Goal: Information Seeking & Learning: Check status

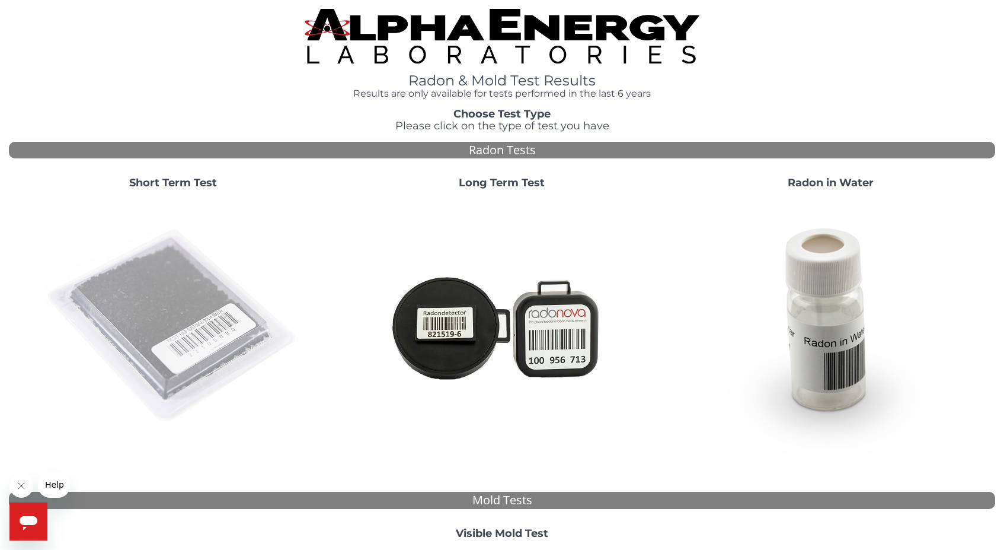
click at [185, 320] on img at bounding box center [173, 326] width 255 height 255
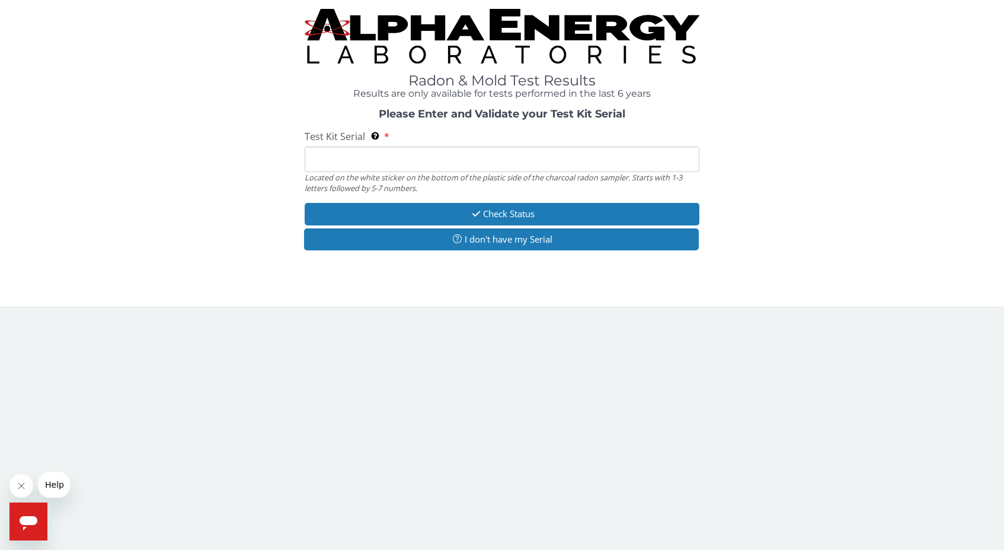
click at [417, 158] on input "Test Kit Serial Located on the white sticker on the bottom of the plastic side …" at bounding box center [502, 158] width 395 height 25
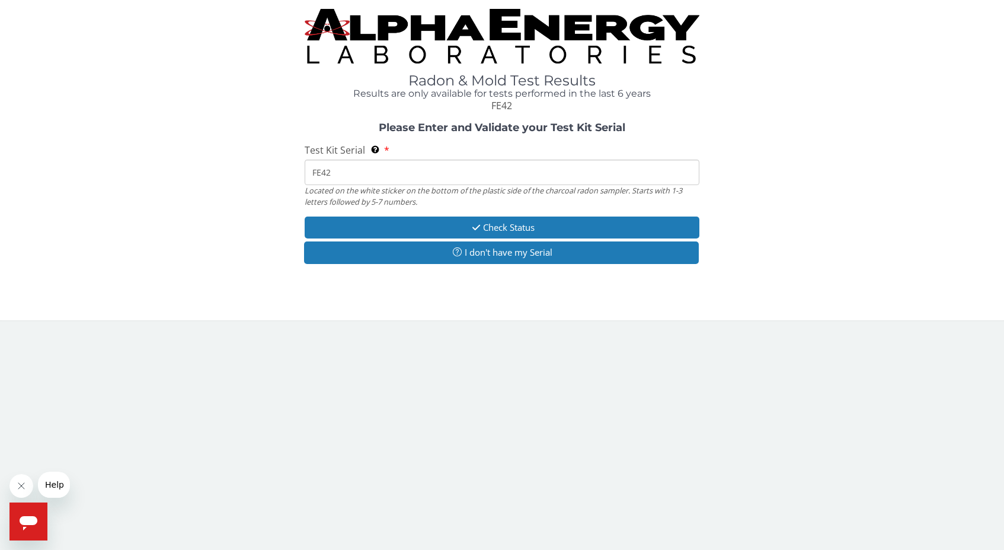
type input "FE425"
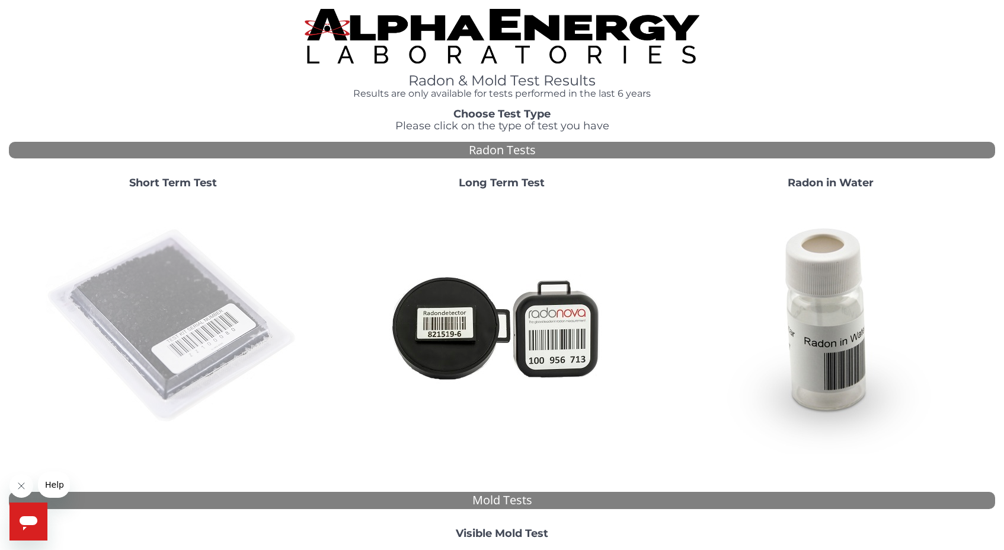
click at [163, 308] on img at bounding box center [173, 326] width 255 height 255
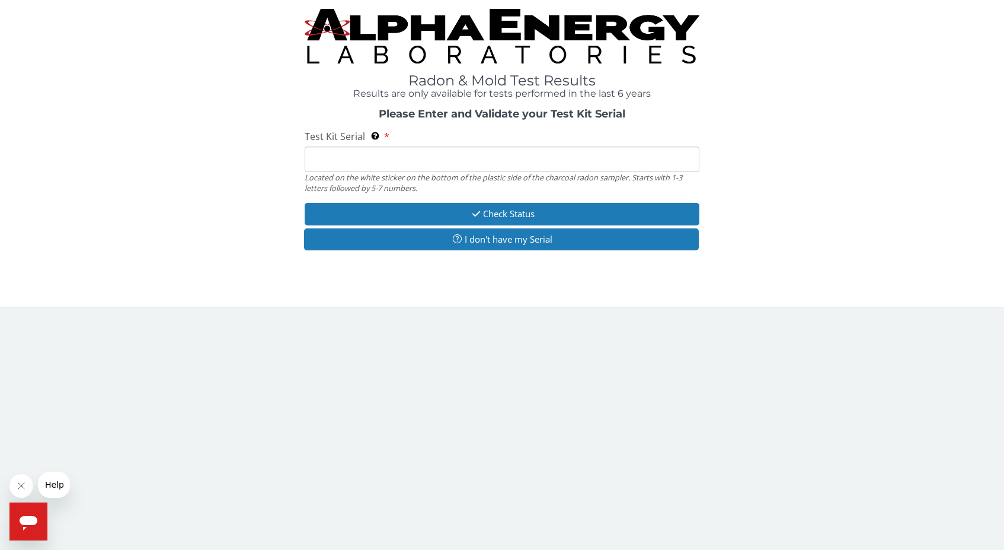
click at [382, 161] on input "Test Kit Serial Located on the white sticker on the bottom of the plastic side …" at bounding box center [502, 158] width 395 height 25
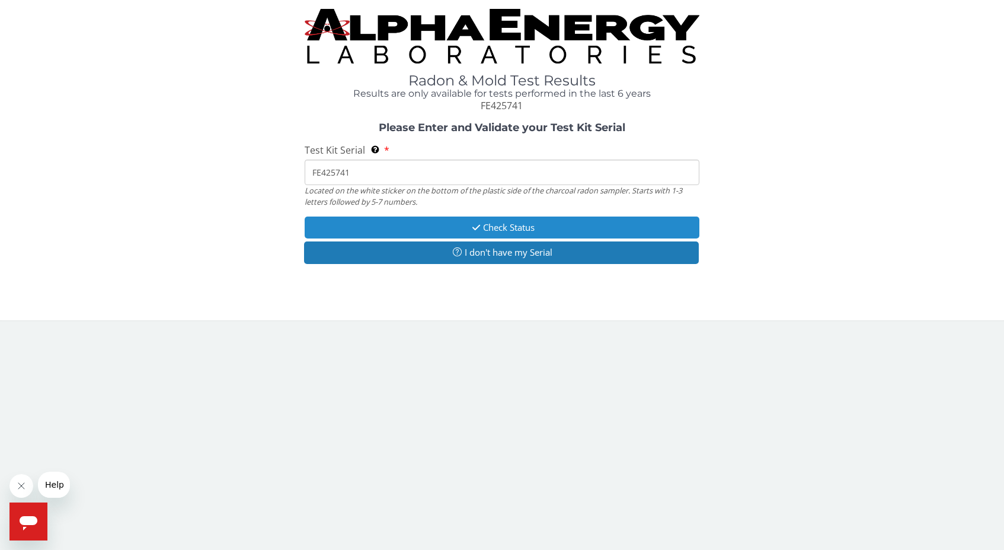
type input "FE425741"
click at [506, 222] on button "Check Status" at bounding box center [502, 227] width 395 height 22
